Goal: Find specific page/section: Find specific page/section

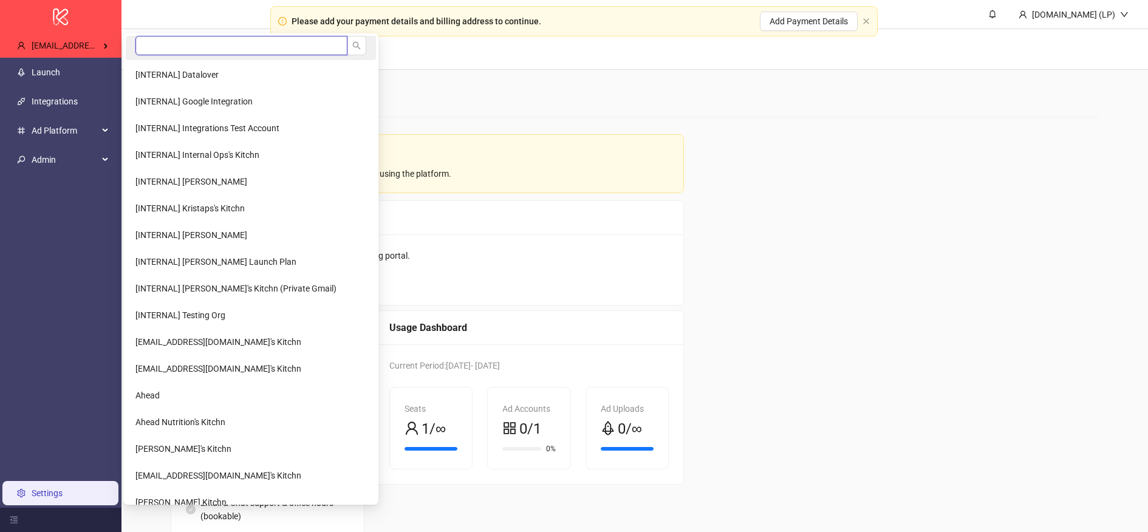
click at [162, 43] on input "search" at bounding box center [241, 45] width 212 height 19
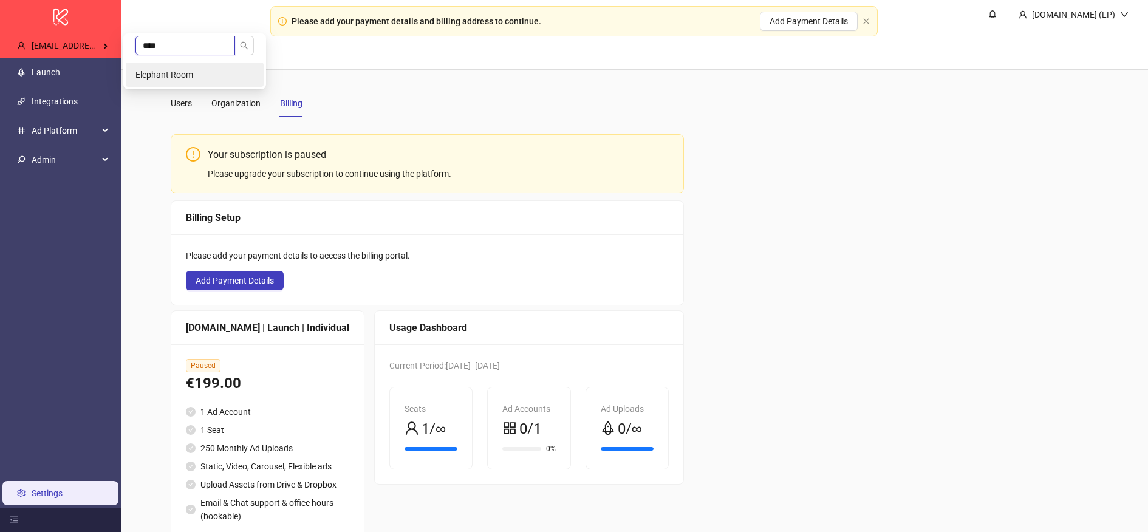
type input "****"
click at [197, 84] on li "Elephant Room" at bounding box center [195, 75] width 138 height 24
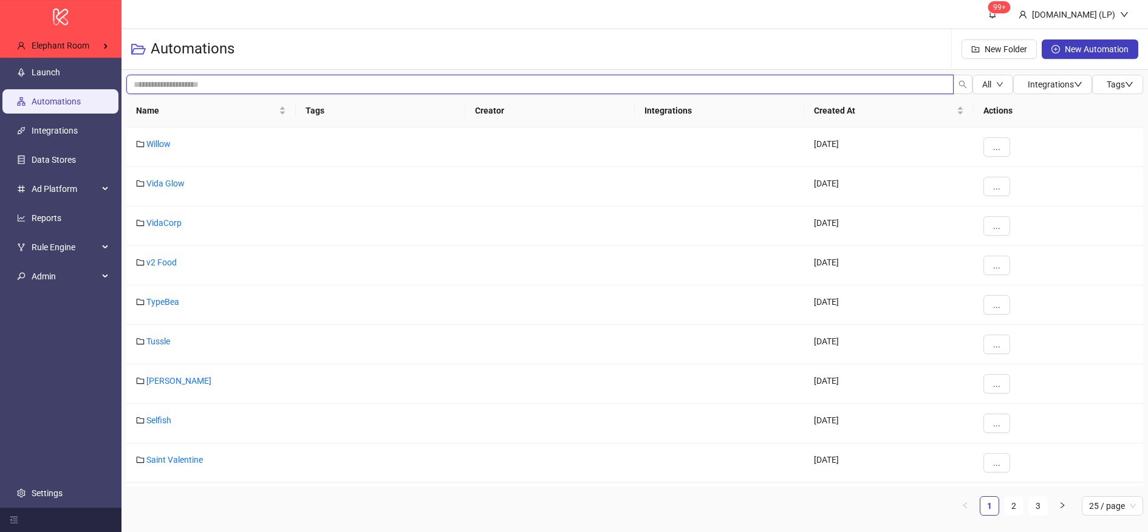
click at [366, 89] on input "search" at bounding box center [540, 84] width 828 height 19
type input "******"
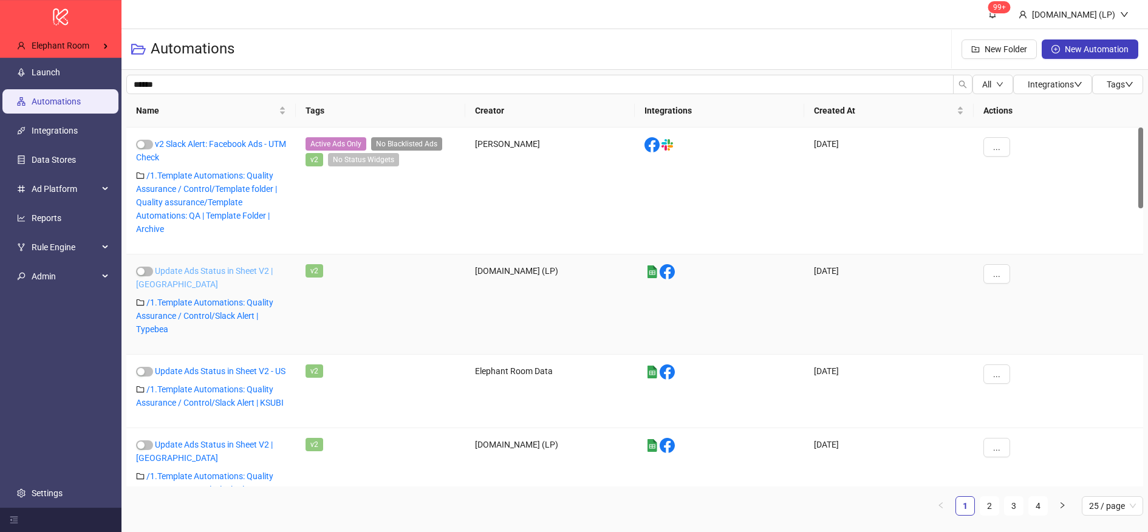
click at [225, 272] on link "Update Ads Status in Sheet V2 | [GEOGRAPHIC_DATA]" at bounding box center [204, 277] width 137 height 23
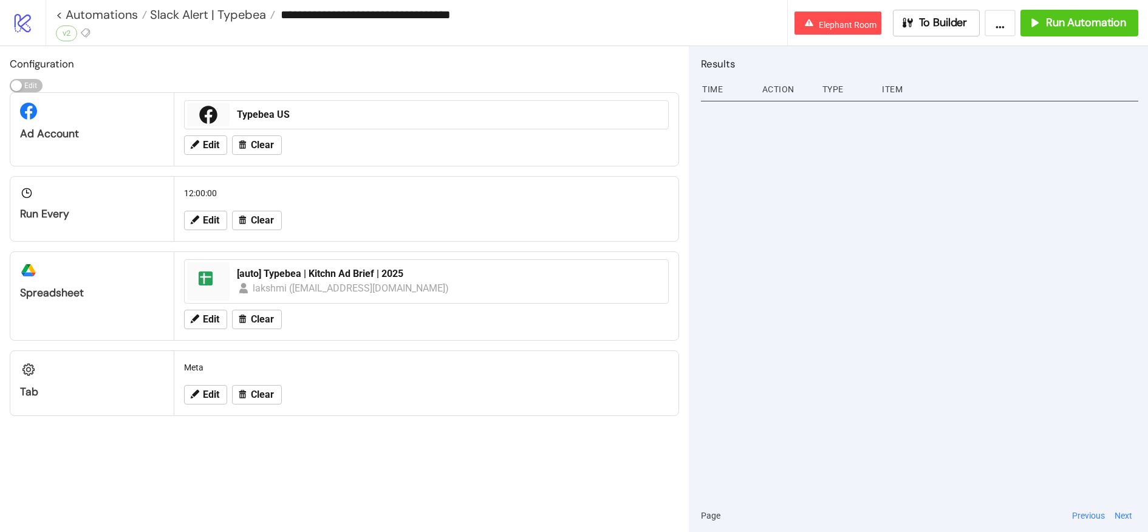
click at [193, 23] on div "**********" at bounding box center [422, 14] width 732 height 18
click at [201, 14] on span "Slack Alert | Typebea" at bounding box center [206, 15] width 119 height 16
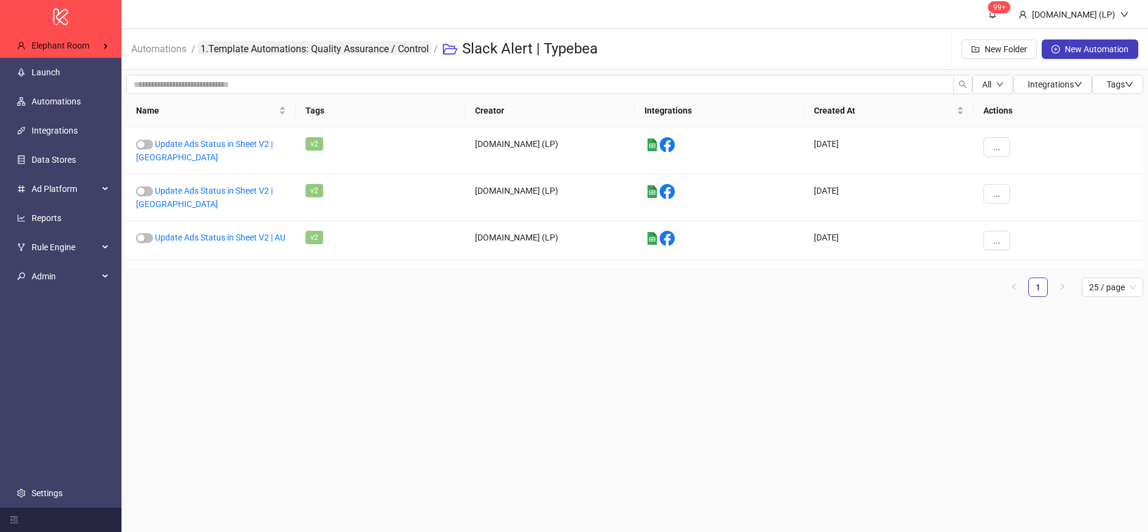
click at [336, 52] on link "1.Template Automations: Quality Assurance / Control" at bounding box center [314, 47] width 233 height 13
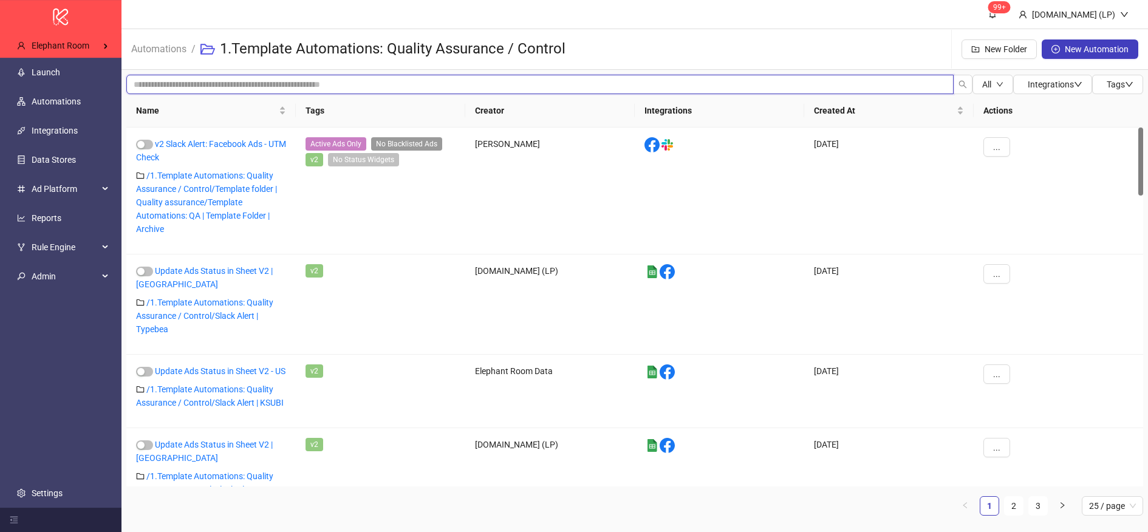
click at [234, 80] on input "search" at bounding box center [540, 84] width 828 height 19
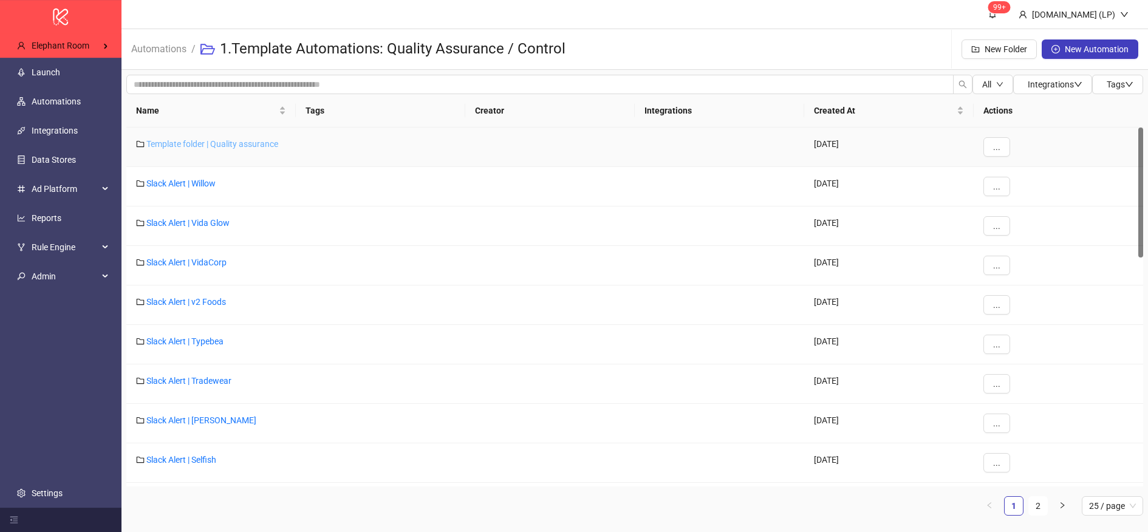
click at [225, 142] on link "Template folder | Quality assurance" at bounding box center [212, 144] width 132 height 10
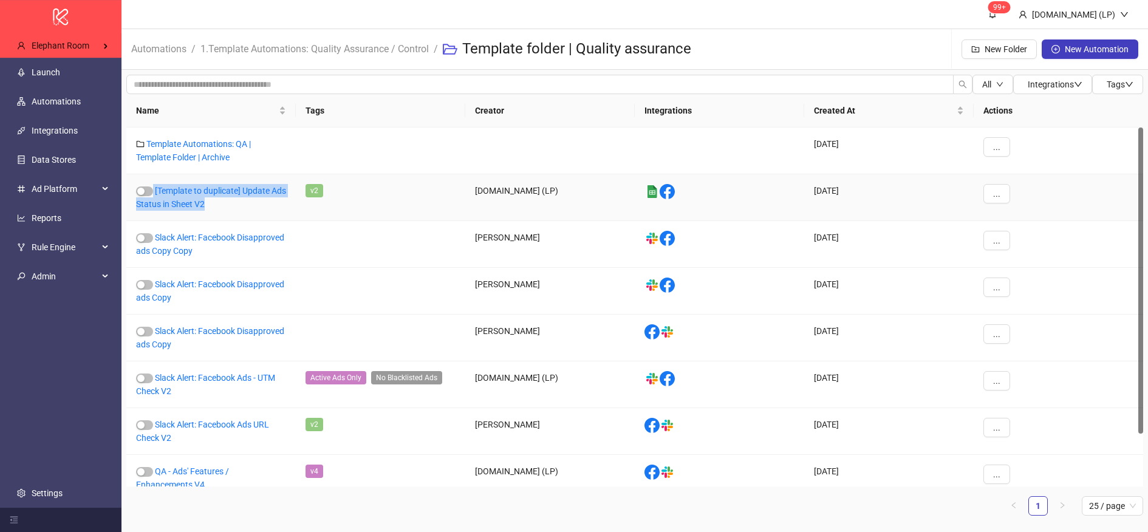
drag, startPoint x: 251, startPoint y: 204, endPoint x: 154, endPoint y: 196, distance: 97.5
click at [154, 196] on div "[Template to duplicate] Update Ads Status in Sheet V2" at bounding box center [211, 197] width 170 height 47
copy div "[Template to duplicate] Update Ads Status in Sheet V2"
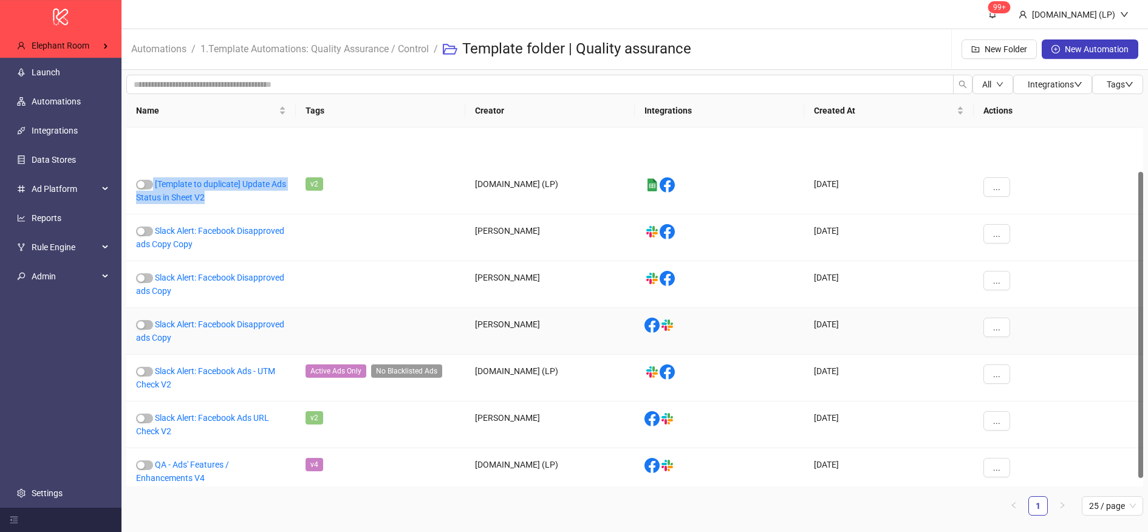
scroll to position [62, 0]
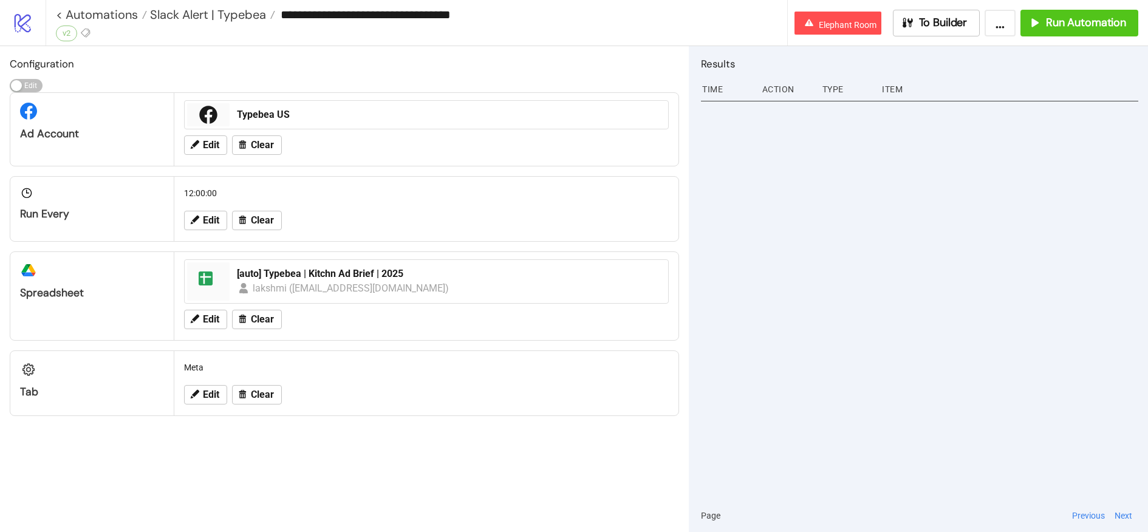
click at [309, 281] on div "lakshmi ([EMAIL_ADDRESS][DOMAIN_NAME])" at bounding box center [351, 288] width 197 height 15
click at [311, 269] on div "[auto] Typebea | Kitchn Ad Brief | 2025" at bounding box center [449, 273] width 424 height 13
